Goal: Information Seeking & Learning: Check status

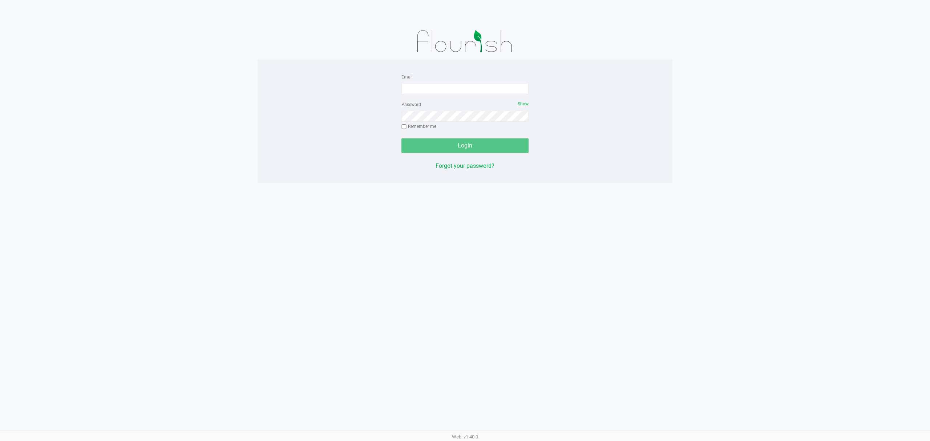
click at [446, 79] on div "Email" at bounding box center [464, 83] width 127 height 22
click at [445, 95] on form "Email Password Show Remember me Login" at bounding box center [464, 112] width 127 height 81
click at [446, 88] on input "Email" at bounding box center [464, 88] width 127 height 11
type input "[EMAIL_ADDRESS][DOMAIN_NAME]"
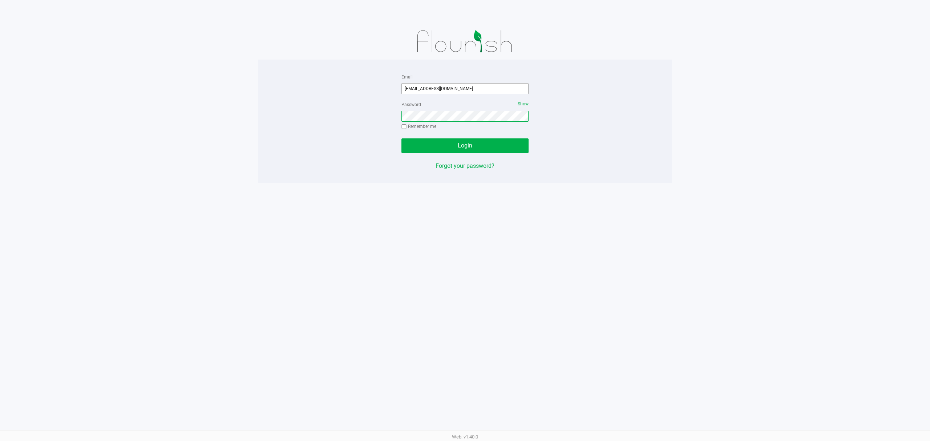
click at [401, 138] on button "Login" at bounding box center [464, 145] width 127 height 15
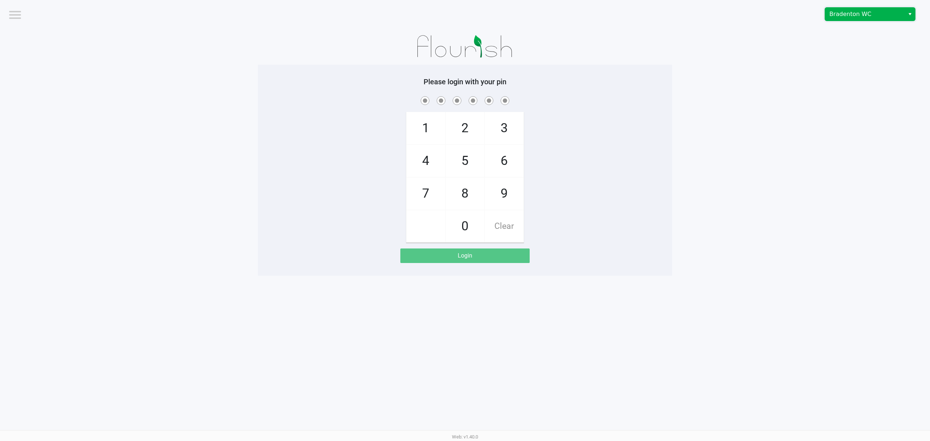
click at [880, 16] on span "Bradenton WC" at bounding box center [864, 14] width 71 height 9
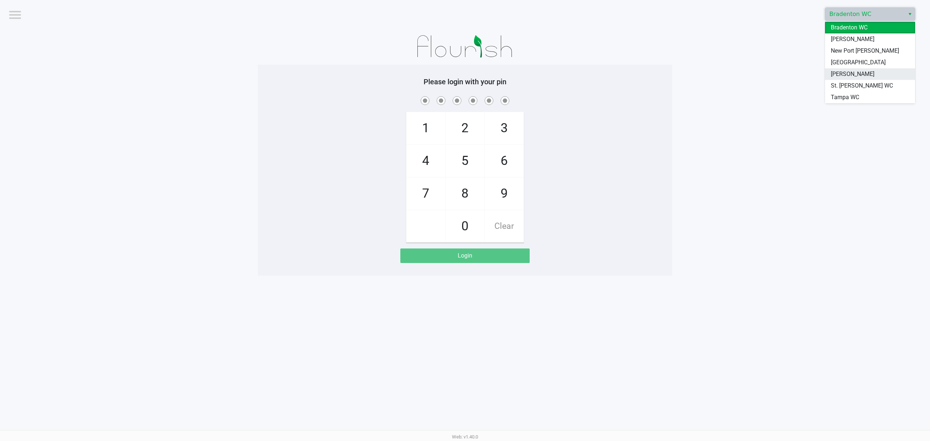
click at [846, 72] on span "[PERSON_NAME]" at bounding box center [853, 74] width 44 height 9
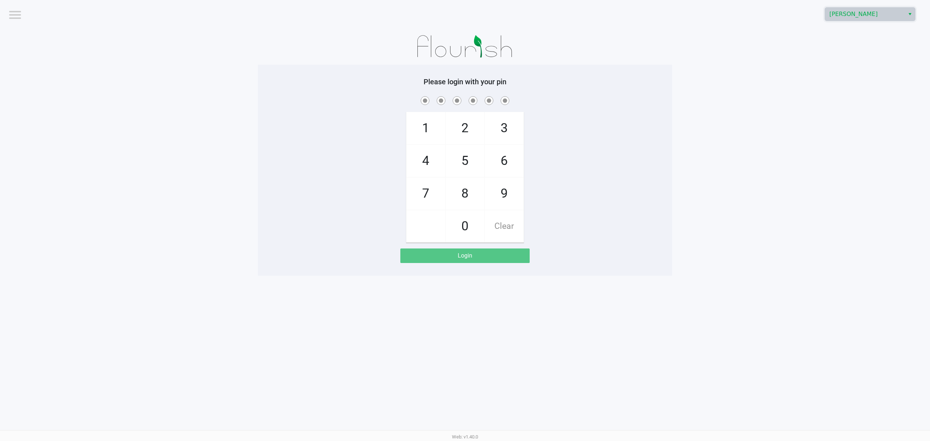
click at [659, 201] on div "1 4 7 2 5 8 0 3 6 9 Clear" at bounding box center [465, 169] width 414 height 148
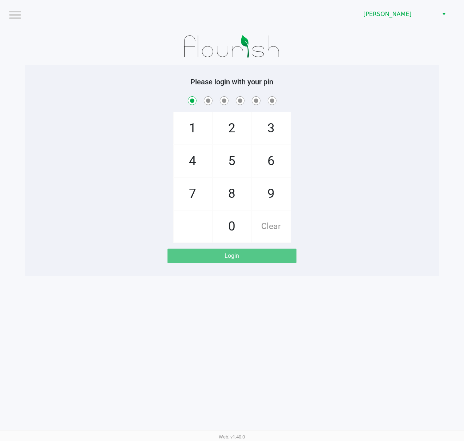
checkbox input "true"
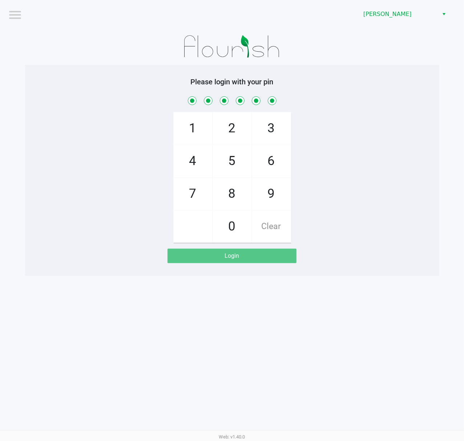
checkbox input "true"
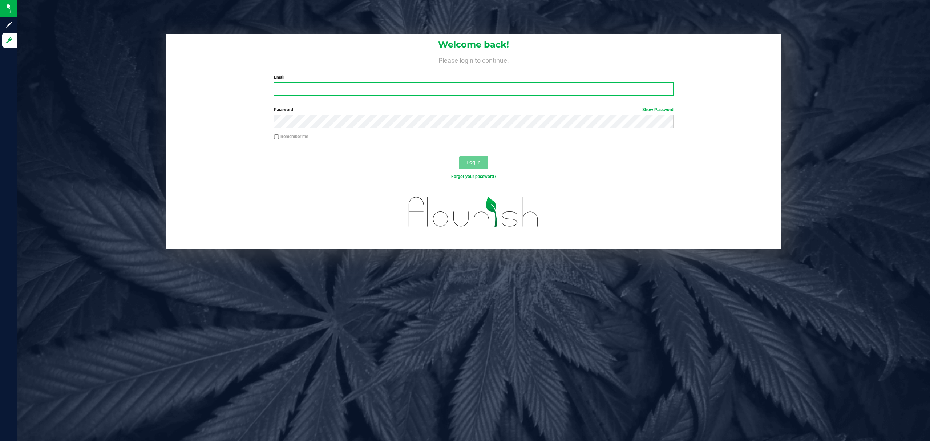
click at [556, 90] on input "Email" at bounding box center [473, 88] width 399 height 13
type input "[EMAIL_ADDRESS][DOMAIN_NAME]"
click at [459, 156] on button "Log In" at bounding box center [473, 162] width 29 height 13
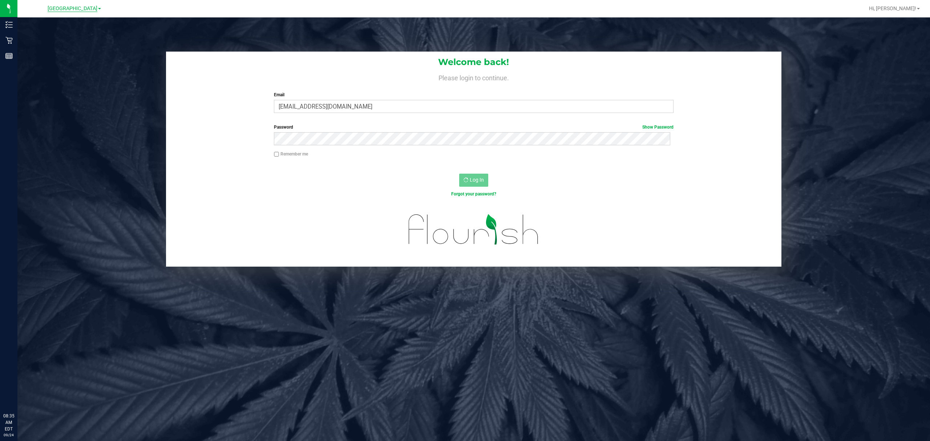
click at [58, 6] on span "[GEOGRAPHIC_DATA]" at bounding box center [73, 8] width 50 height 7
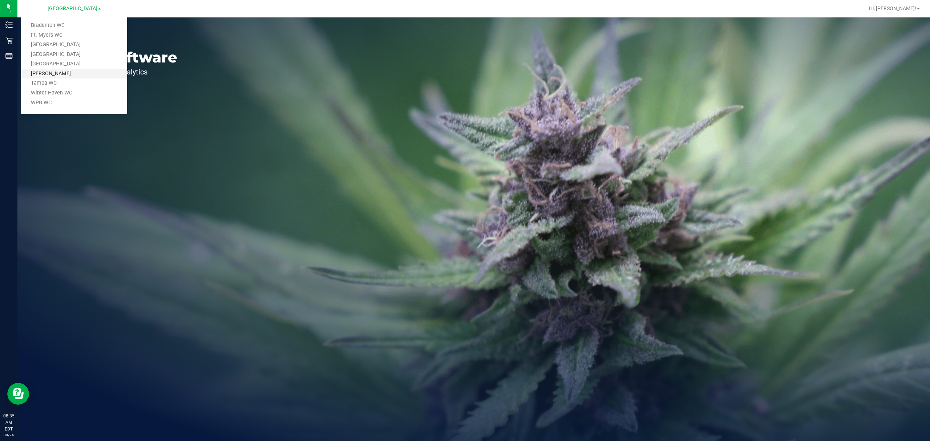
click at [73, 72] on link "[PERSON_NAME]" at bounding box center [74, 74] width 106 height 10
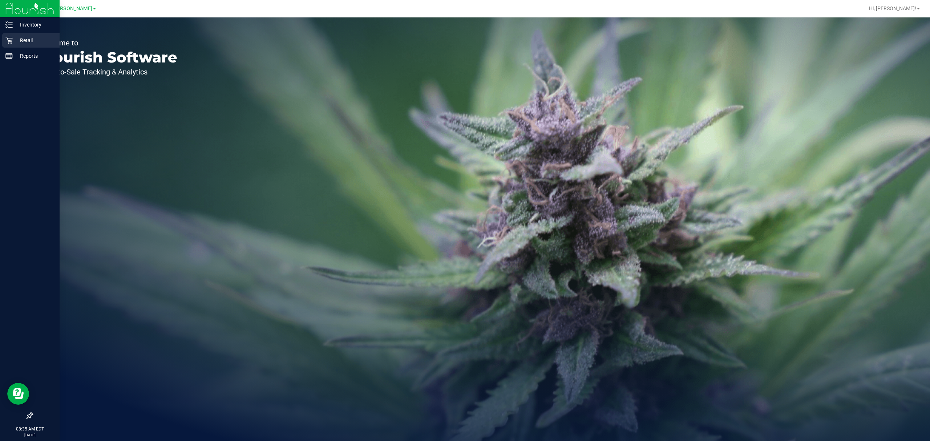
click at [4, 37] on div "Retail" at bounding box center [30, 40] width 57 height 15
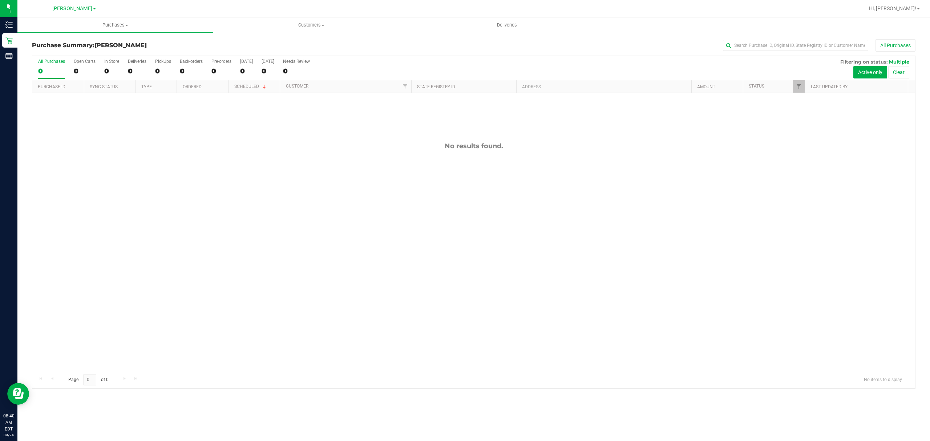
click at [179, 271] on div "No results found." at bounding box center [473, 256] width 883 height 327
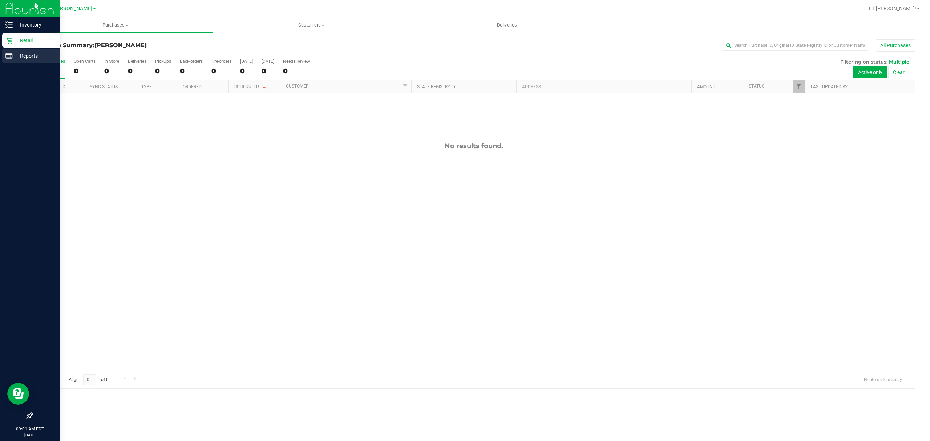
click at [15, 53] on p "Reports" at bounding box center [35, 56] width 44 height 9
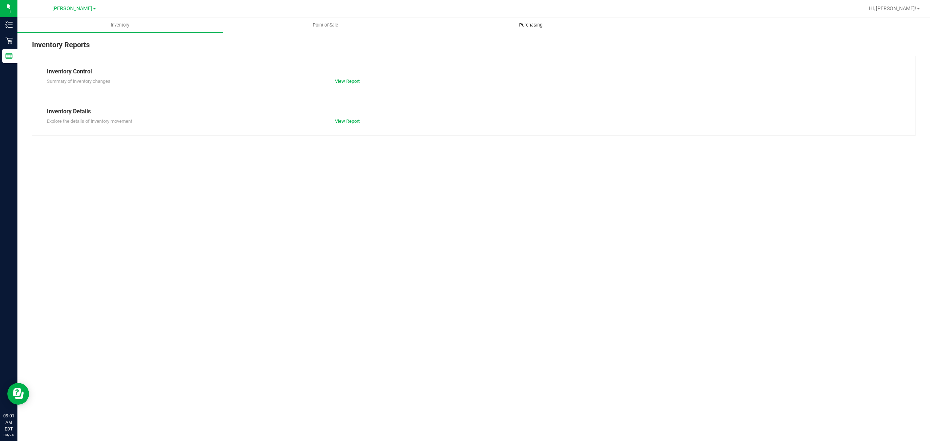
click at [516, 28] on uib-tab-heading "Purchasing" at bounding box center [530, 25] width 204 height 15
click at [348, 81] on link "View Report" at bounding box center [347, 80] width 25 height 5
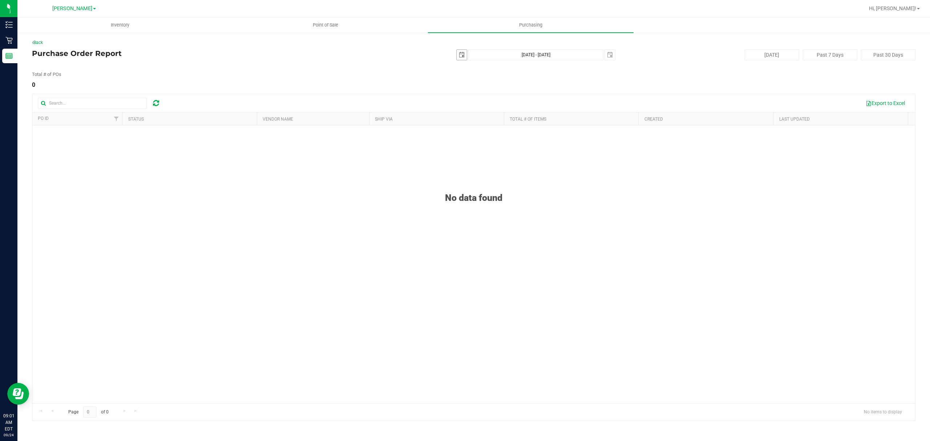
click at [464, 55] on span "select" at bounding box center [462, 55] width 6 height 6
click at [484, 131] on link "23" at bounding box center [484, 128] width 11 height 11
type input "[DATE]"
type input "[DATE] - [DATE]"
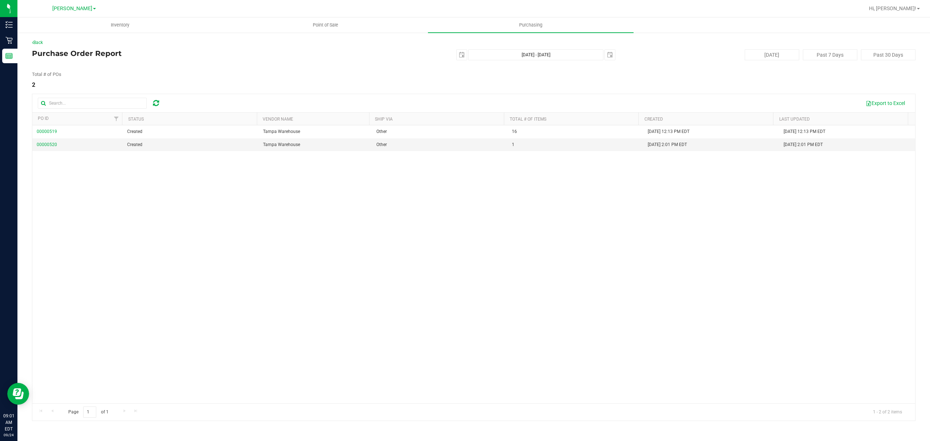
click at [461, 174] on div "00000519 Created Tampa Warehouse Other [DATE], 2025 12:13 PM EDT [DATE] 12:13 P…" at bounding box center [473, 264] width 883 height 278
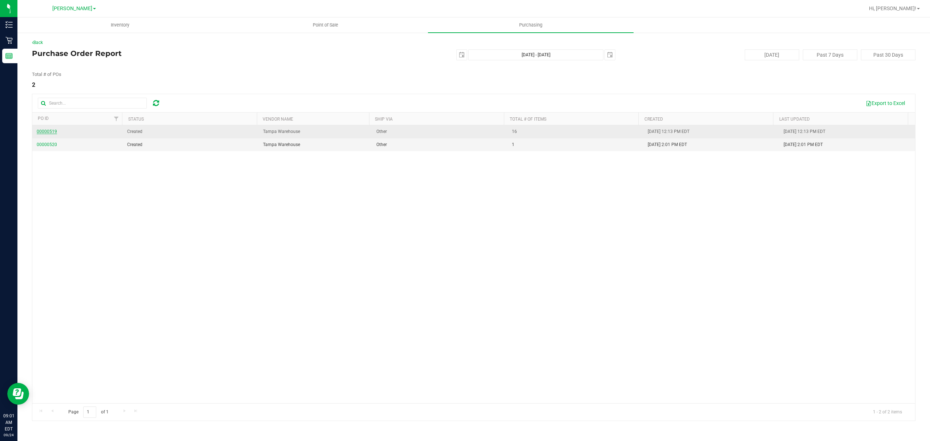
click at [41, 131] on span "00000519" at bounding box center [47, 131] width 20 height 5
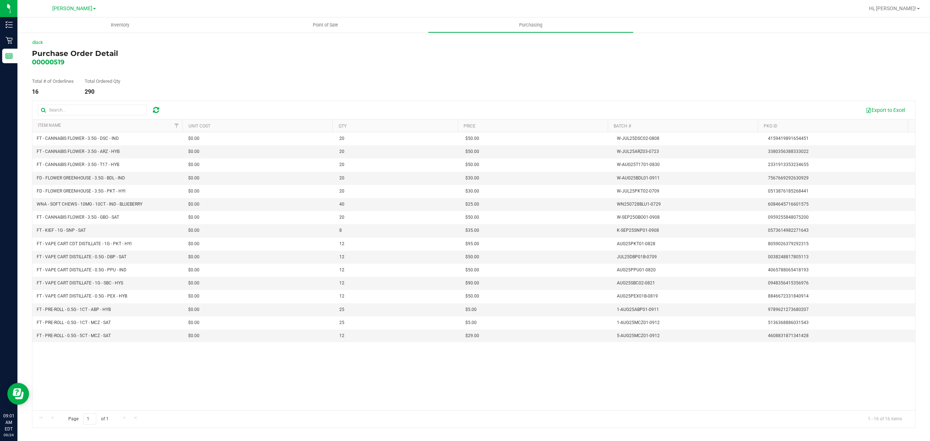
click at [76, 126] on th "Item Name" at bounding box center [107, 125] width 150 height 13
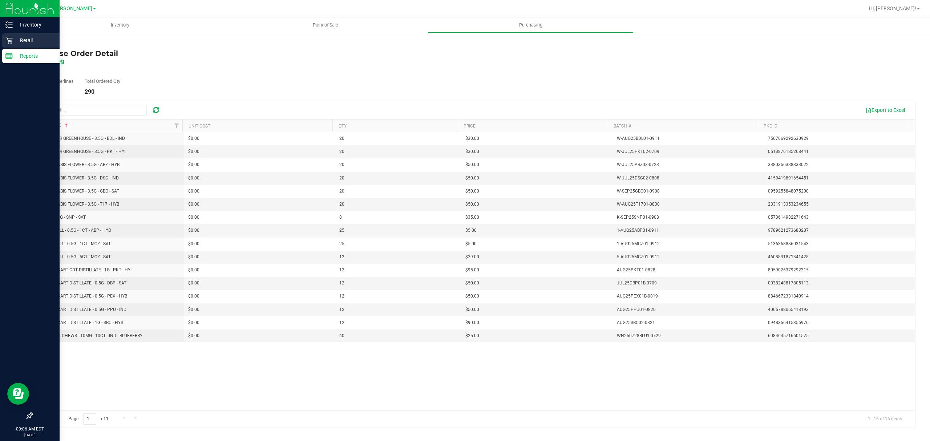
click at [10, 42] on icon at bounding box center [8, 40] width 7 height 7
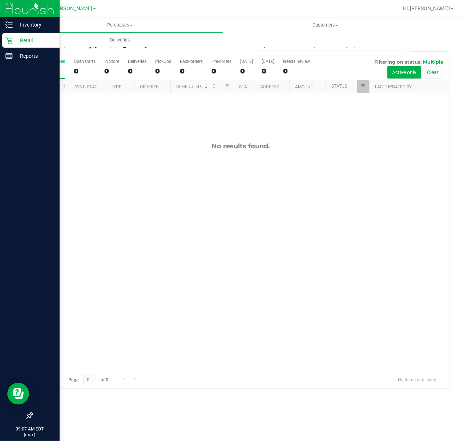
click at [11, 37] on icon at bounding box center [8, 40] width 7 height 7
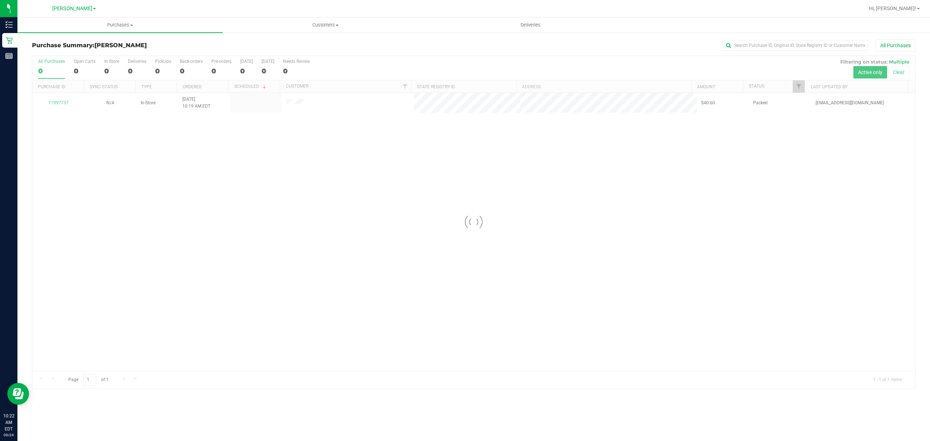
click at [394, 266] on div at bounding box center [473, 222] width 883 height 332
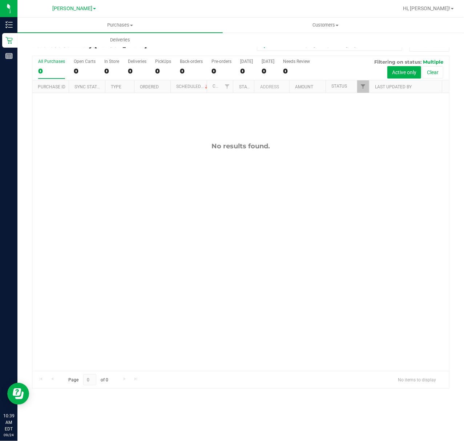
click at [151, 165] on div "No results found." at bounding box center [240, 256] width 417 height 326
